Goal: Communication & Community: Answer question/provide support

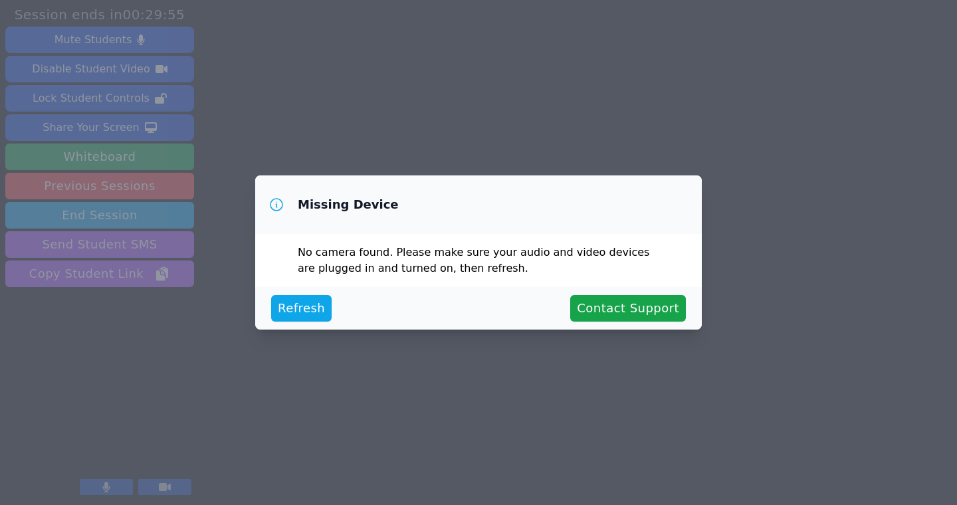
click at [301, 324] on div "Refresh Contact Support" at bounding box center [478, 308] width 447 height 43
click at [305, 312] on span "Refresh" at bounding box center [301, 308] width 47 height 19
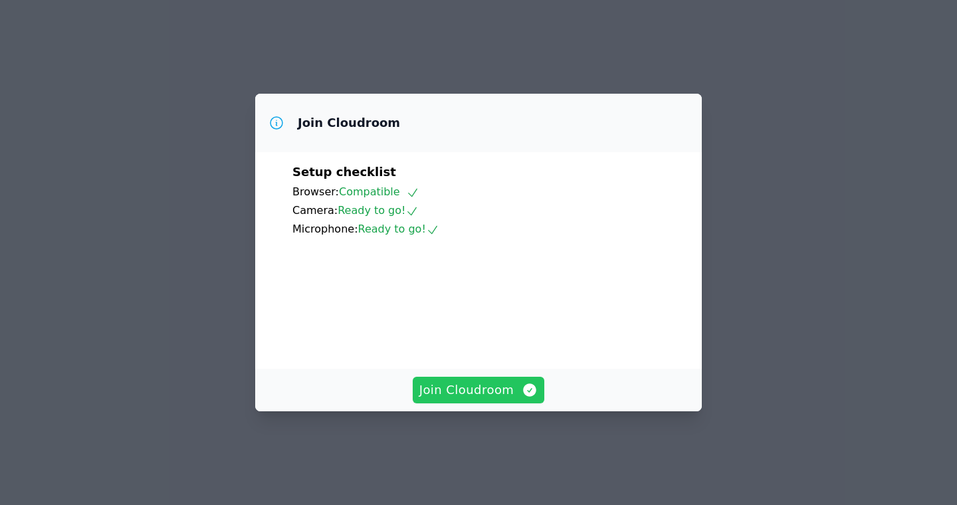
click at [448, 400] on span "Join Cloudroom" at bounding box center [479, 390] width 119 height 19
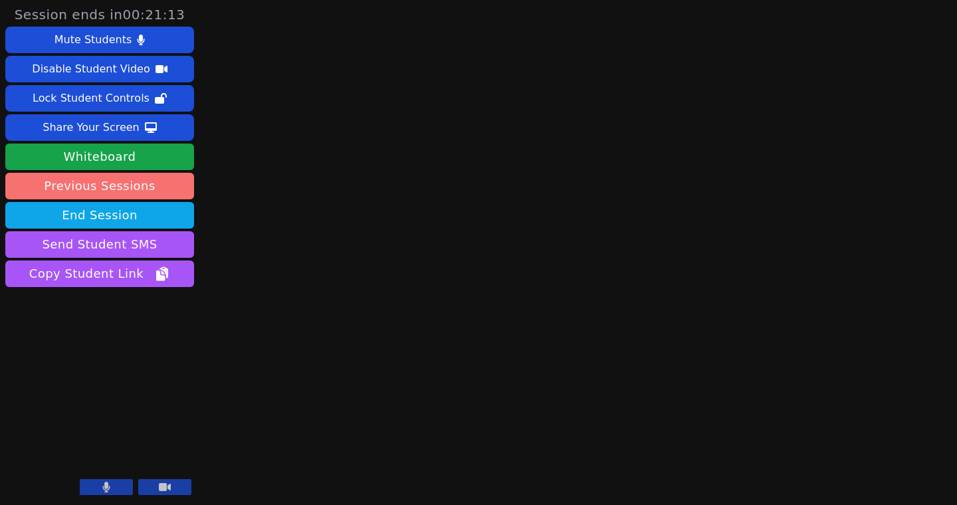
click at [128, 185] on link "Previous Sessions" at bounding box center [99, 186] width 189 height 27
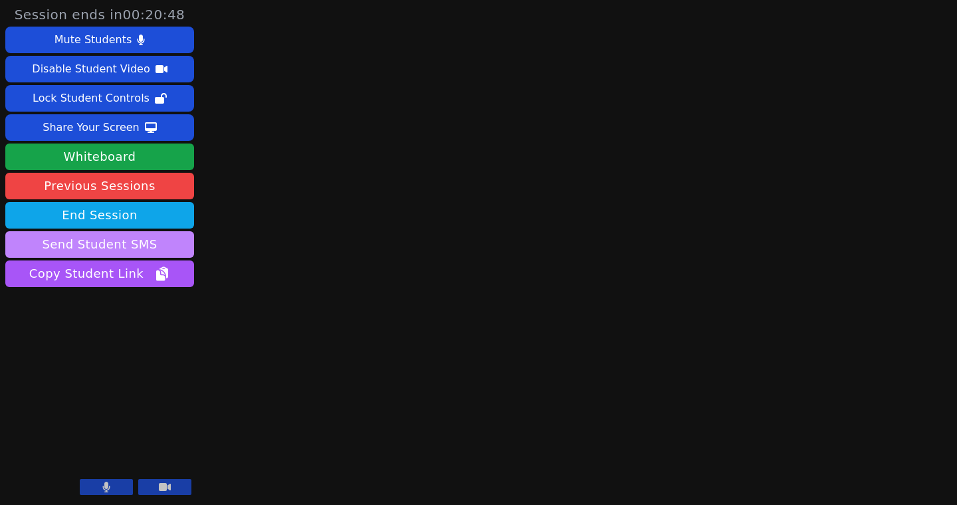
click at [112, 242] on button "Send Student SMS" at bounding box center [99, 244] width 189 height 27
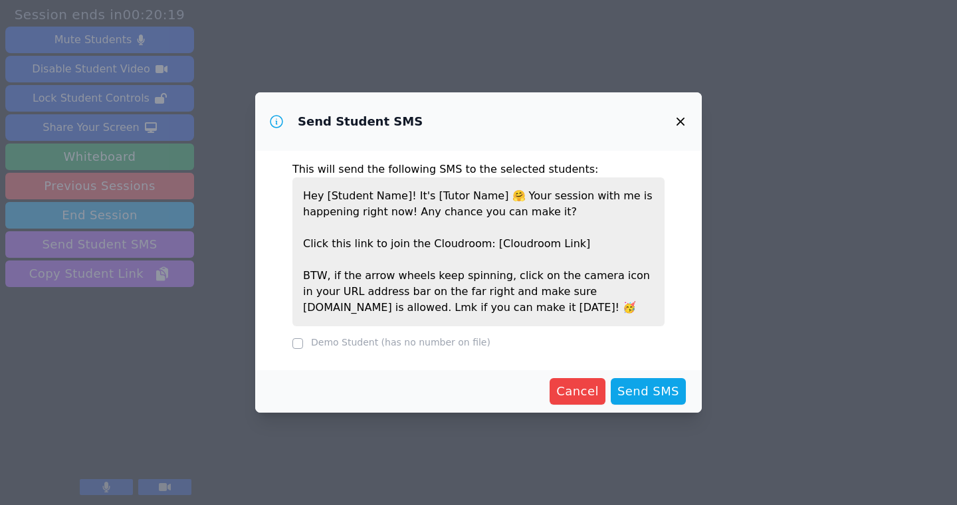
click at [680, 120] on icon "button" at bounding box center [681, 122] width 8 height 8
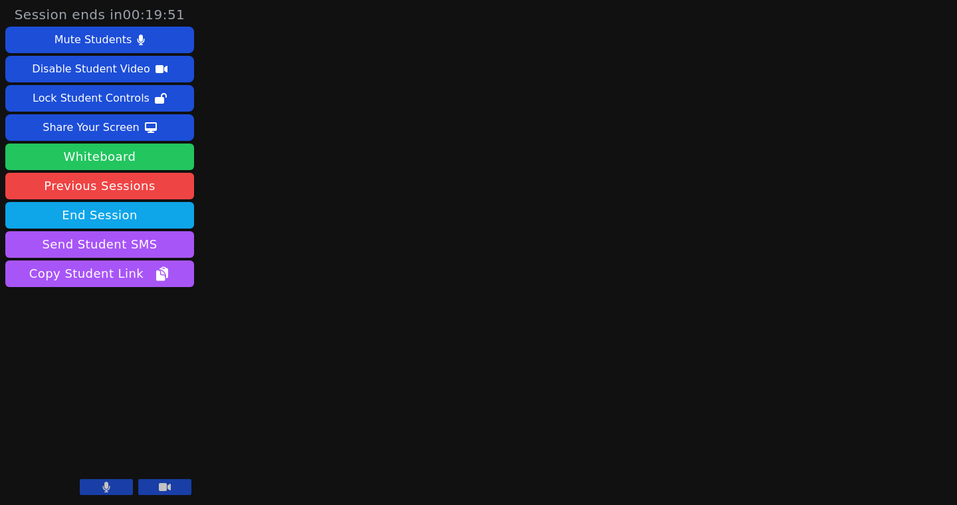
click at [126, 153] on button "Whiteboard" at bounding box center [99, 157] width 189 height 27
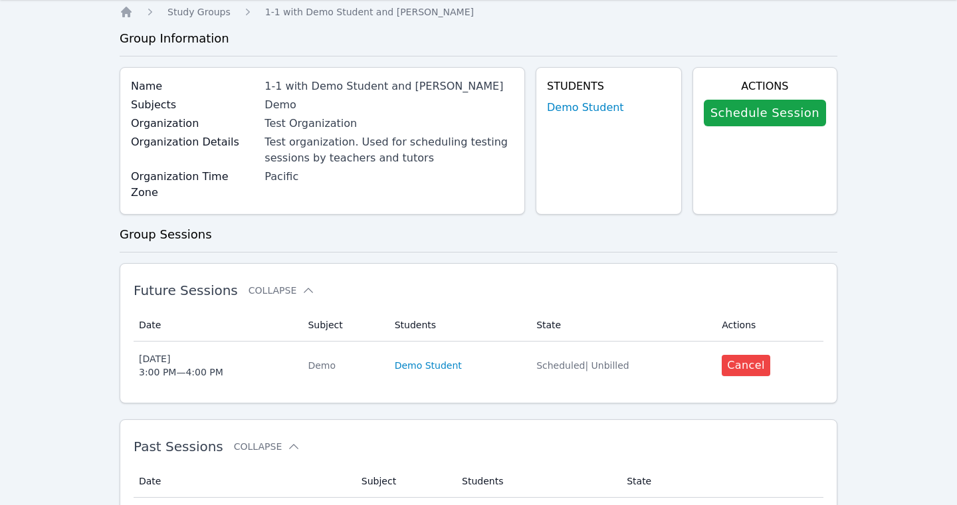
scroll to position [43, 0]
